Goal: Task Accomplishment & Management: Manage account settings

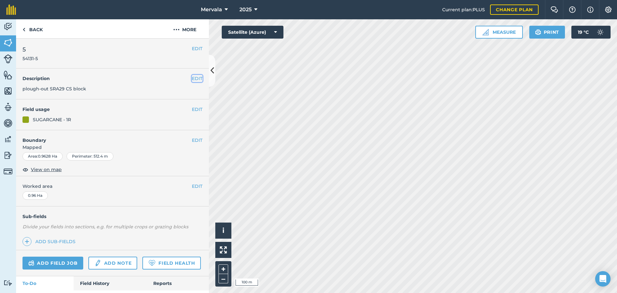
click at [192, 77] on button "EDIT" at bounding box center [197, 78] width 11 height 7
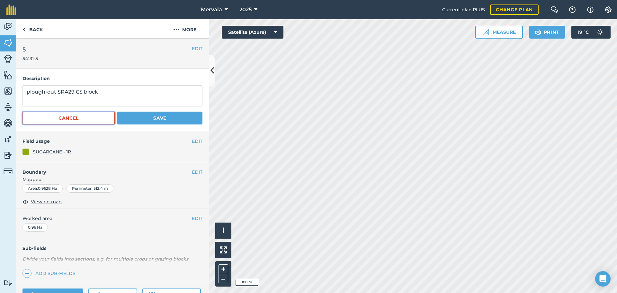
click at [98, 118] on button "Cancel" at bounding box center [68, 118] width 92 height 13
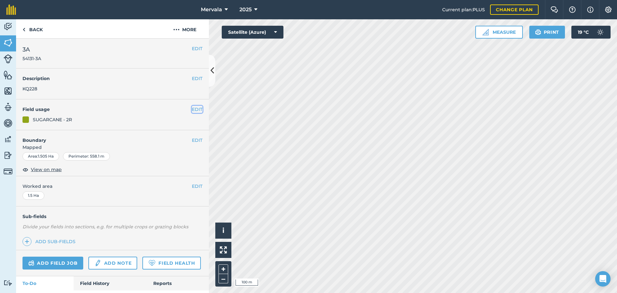
click at [192, 110] on button "EDIT" at bounding box center [197, 109] width 11 height 7
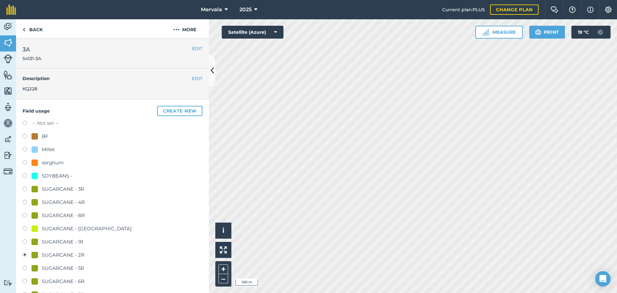
click at [23, 123] on label at bounding box center [26, 124] width 9 height 6
radio input "true"
radio input "false"
